Goal: Information Seeking & Learning: Find specific fact

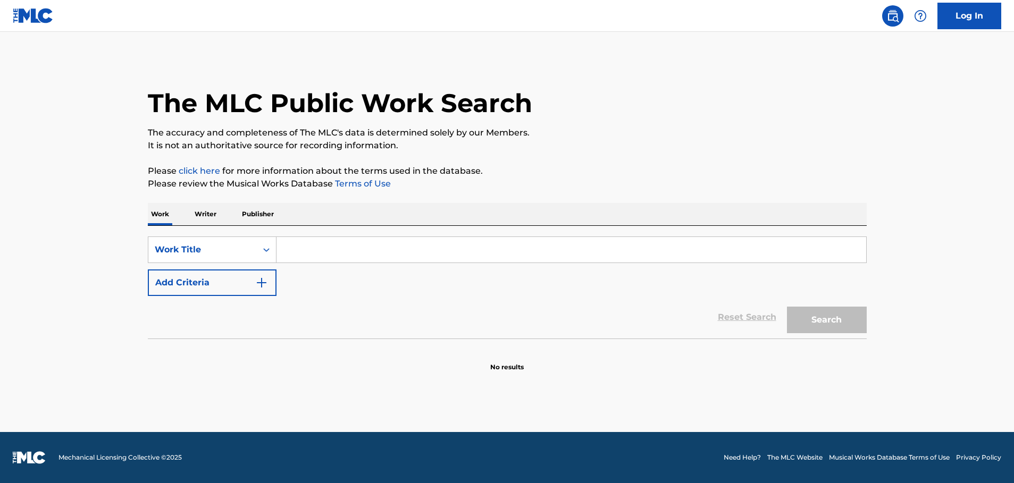
click at [296, 245] on input "Search Form" at bounding box center [572, 250] width 590 height 26
paste input "Heaven Doesn't Feel So Far Away"
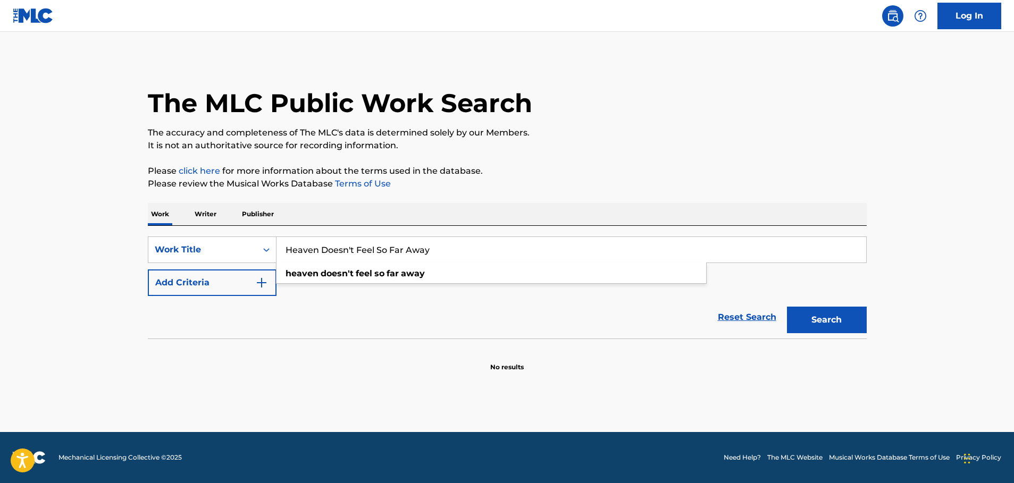
type input "Heaven Doesn't Feel So Far Away"
click at [269, 282] on button "Add Criteria" at bounding box center [212, 283] width 129 height 27
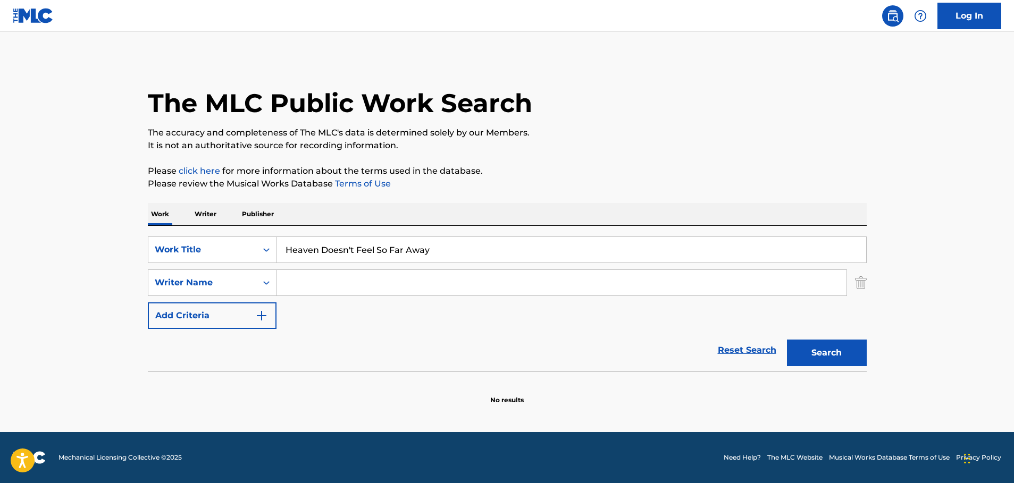
click at [315, 285] on input "Search Form" at bounding box center [562, 283] width 570 height 26
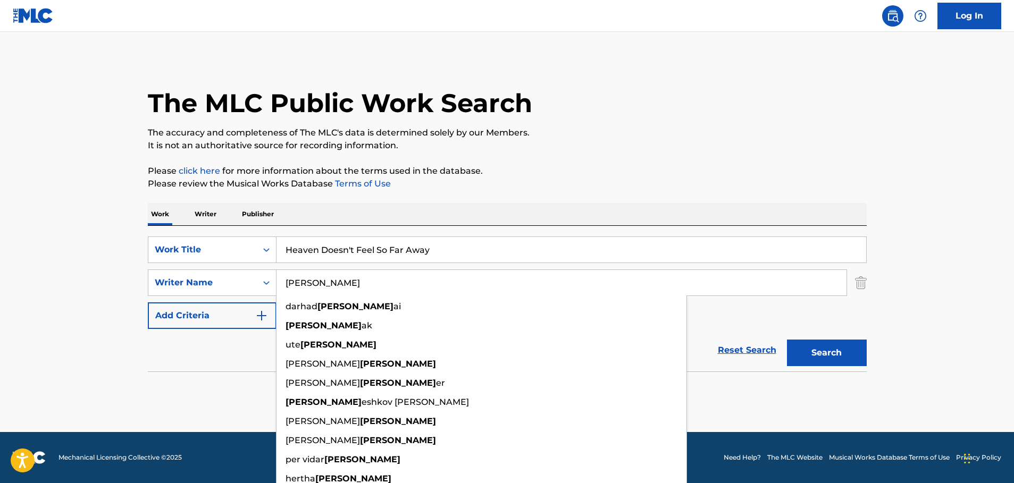
type input "[PERSON_NAME]"
click at [787, 340] on button "Search" at bounding box center [827, 353] width 80 height 27
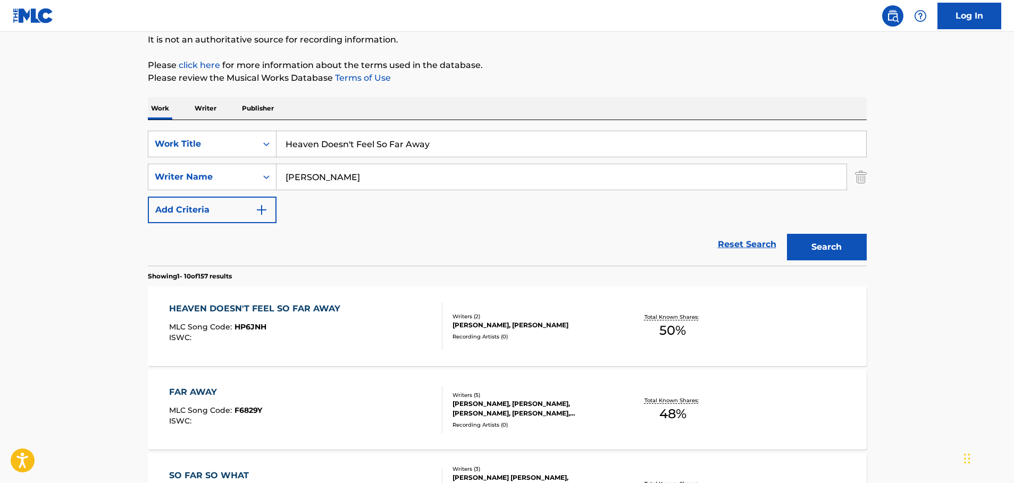
scroll to position [106, 0]
click at [258, 307] on div "HEAVEN DOESN'T FEEL SO FAR AWAY" at bounding box center [257, 308] width 177 height 13
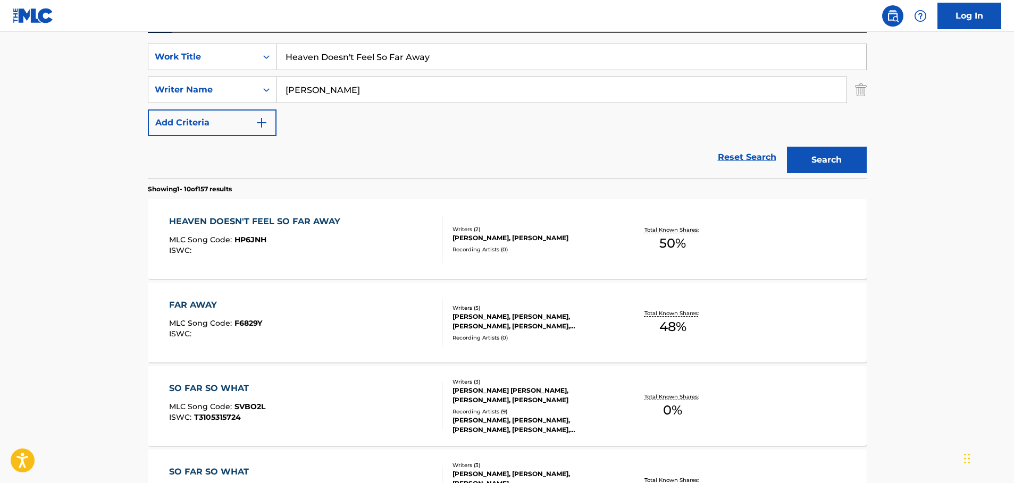
scroll to position [213, 0]
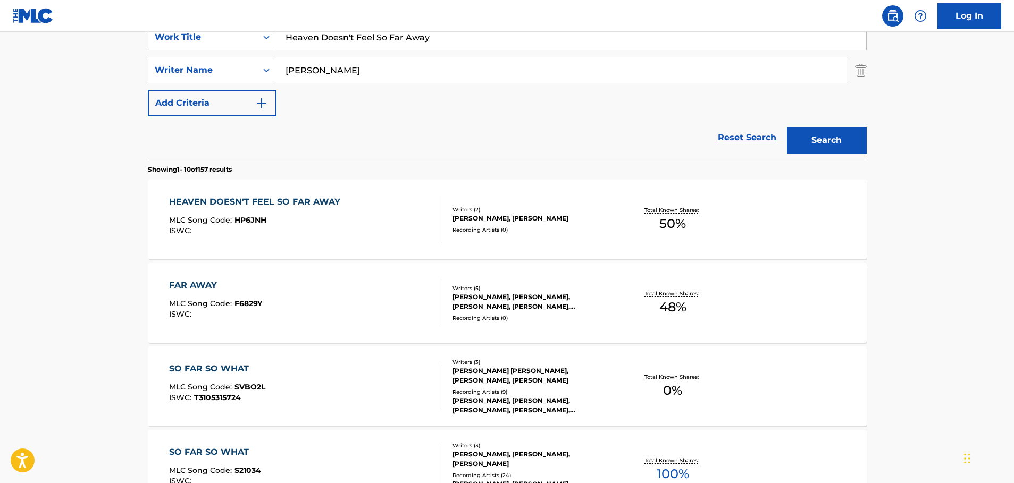
click at [279, 202] on div "HEAVEN DOESN'T FEEL SO FAR AWAY" at bounding box center [257, 202] width 177 height 13
